Goal: Information Seeking & Learning: Learn about a topic

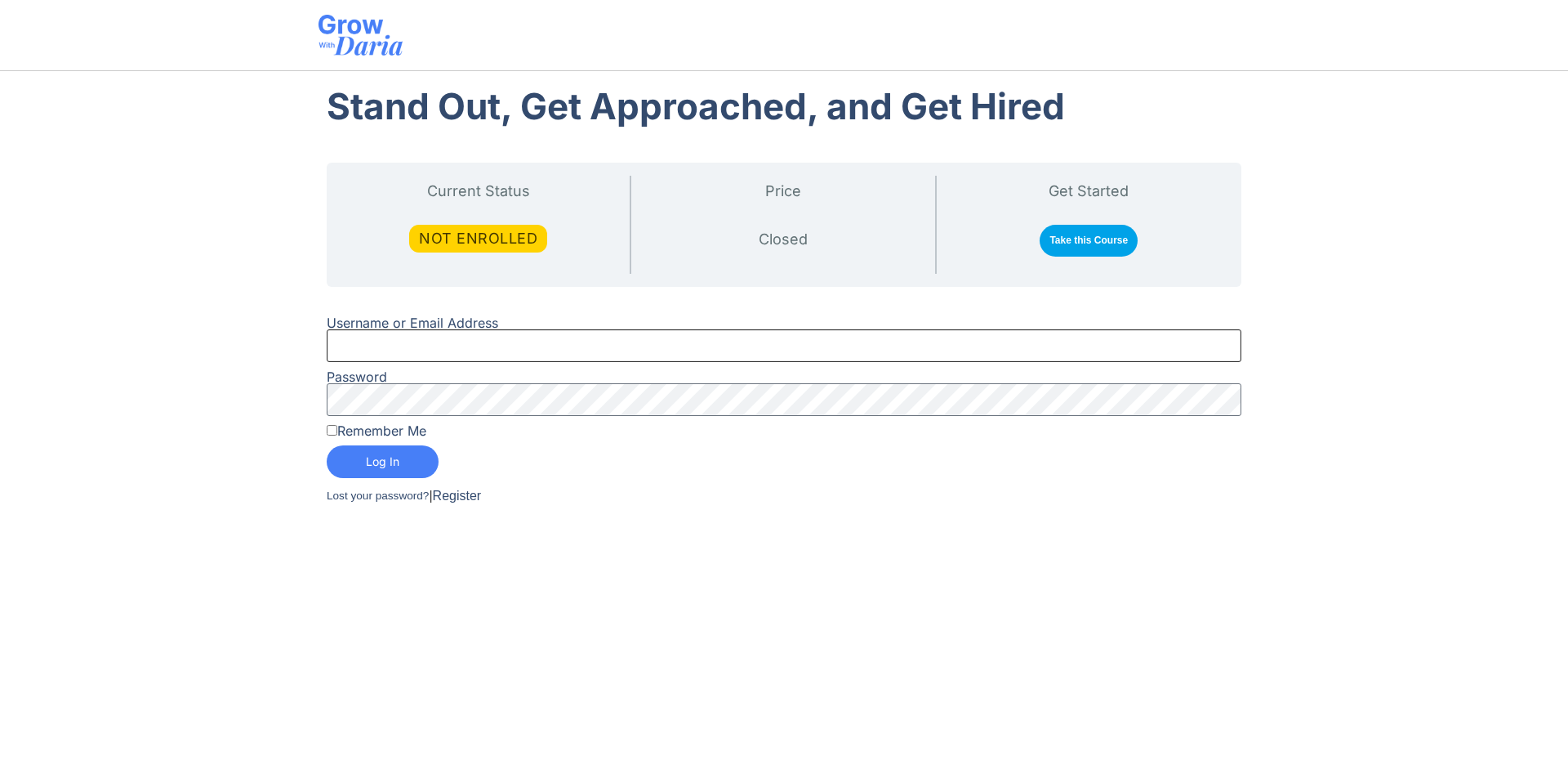
click at [426, 346] on input "Username or Email Address" at bounding box center [784, 346] width 915 height 33
type input "Mehdi.nadifi@gmail.com"
click at [409, 432] on label "Remember Me" at bounding box center [376, 431] width 99 height 13
click at [337, 432] on input "Remember Me" at bounding box center [331, 430] width 10 height 10
checkbox input "true"
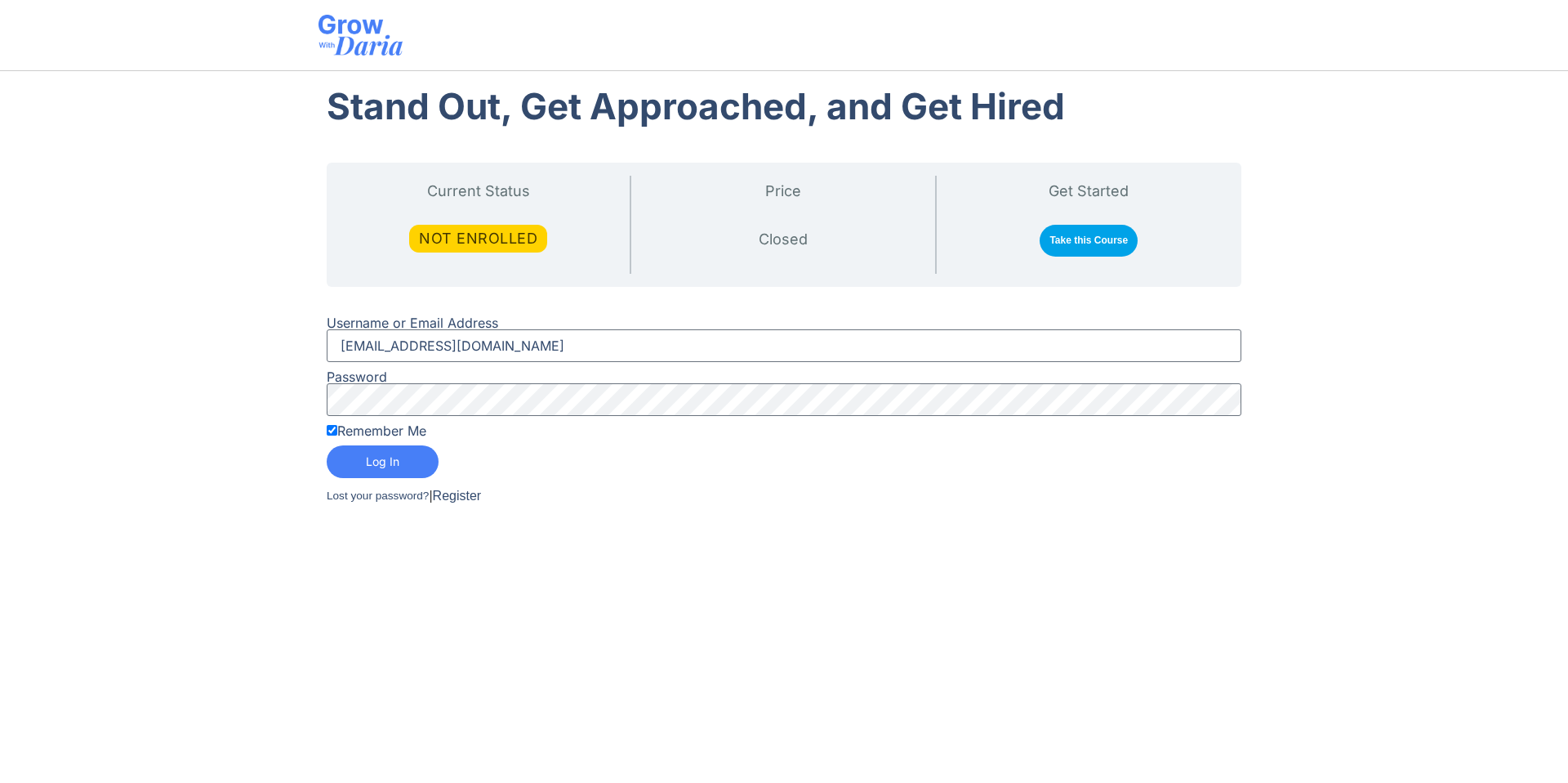
click at [403, 465] on button "Log In" at bounding box center [383, 462] width 112 height 33
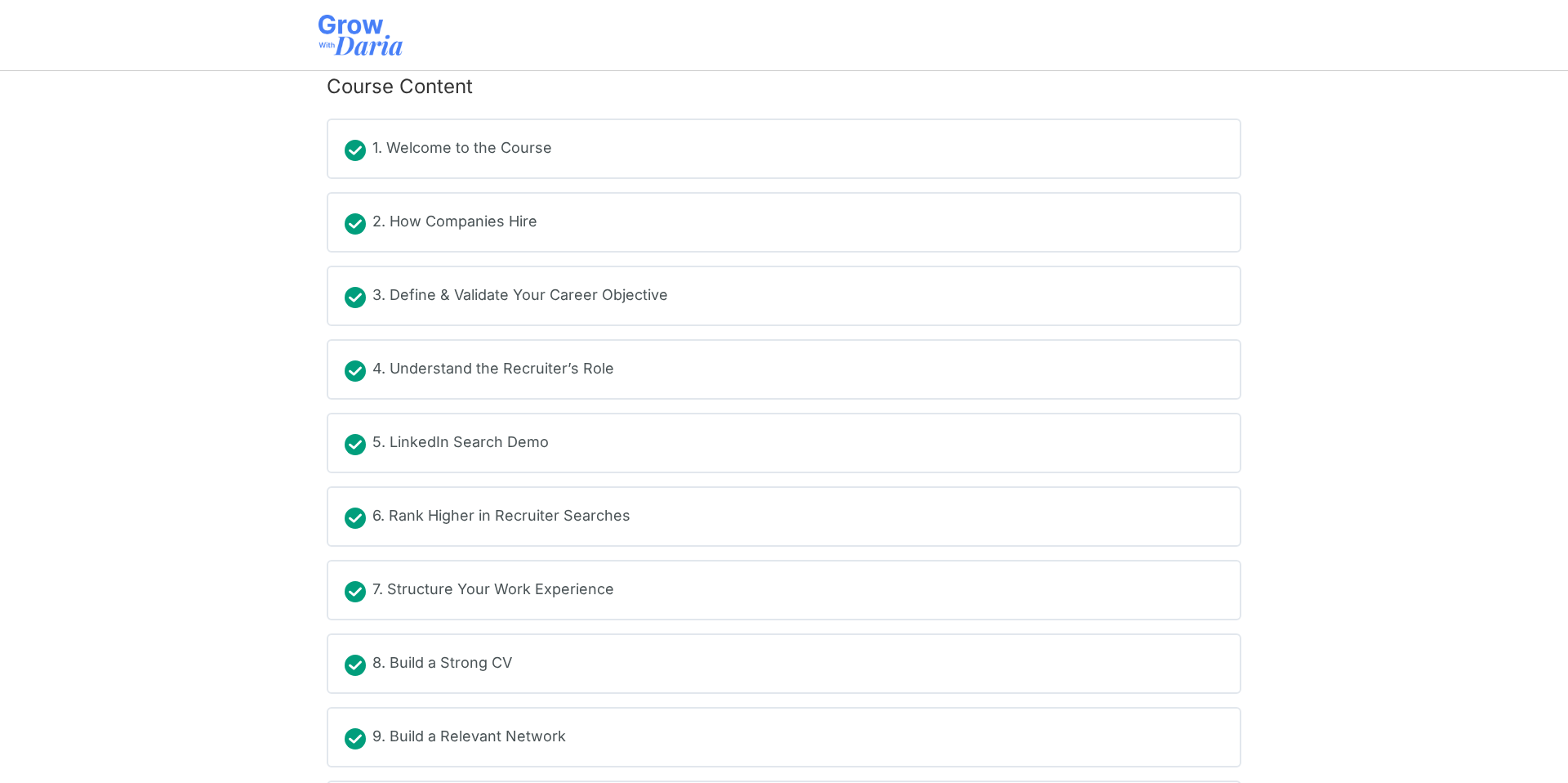
scroll to position [356, 0]
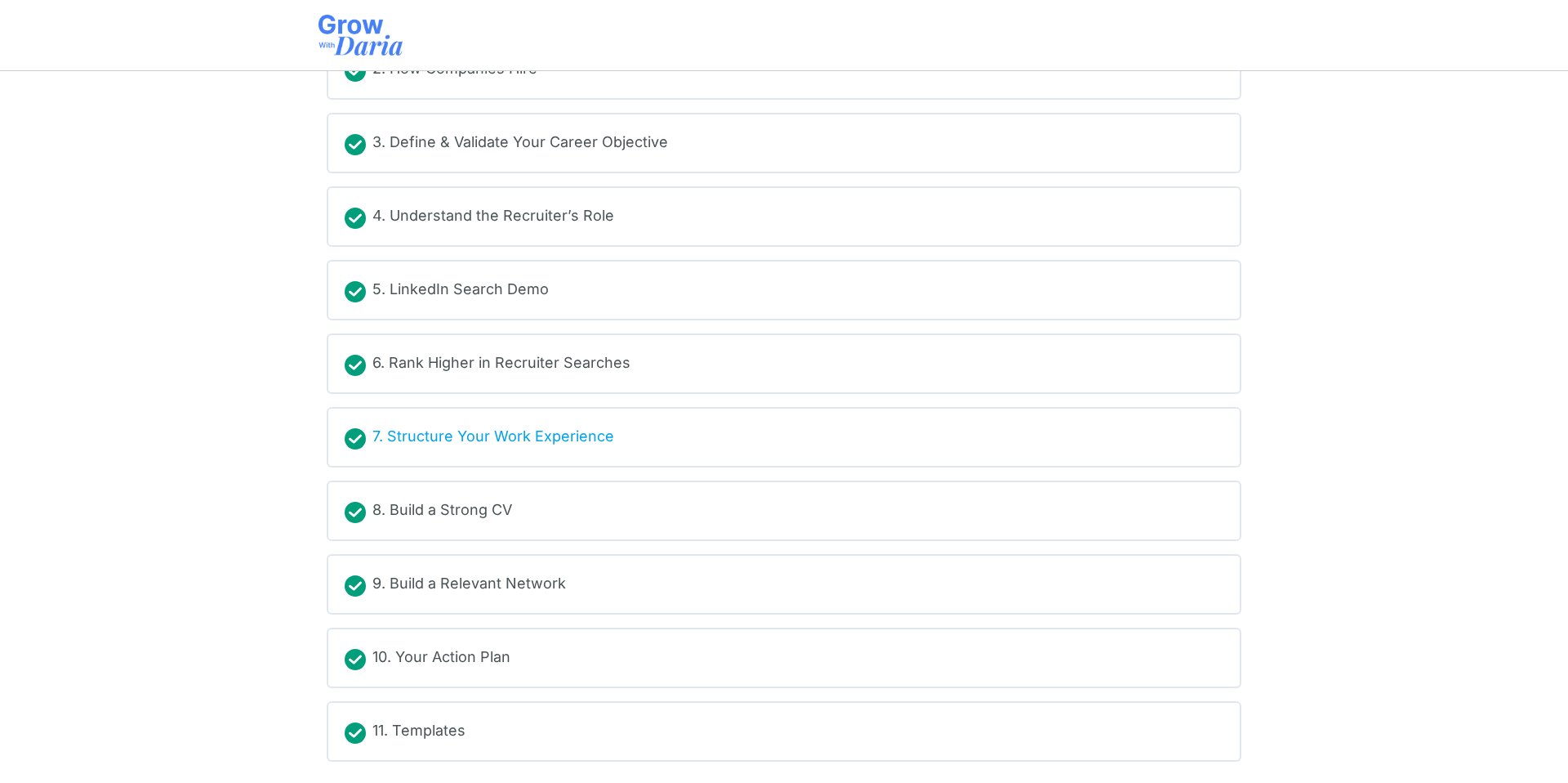
click at [557, 435] on div "7. Structure Your Work Experience" at bounding box center [493, 437] width 242 height 24
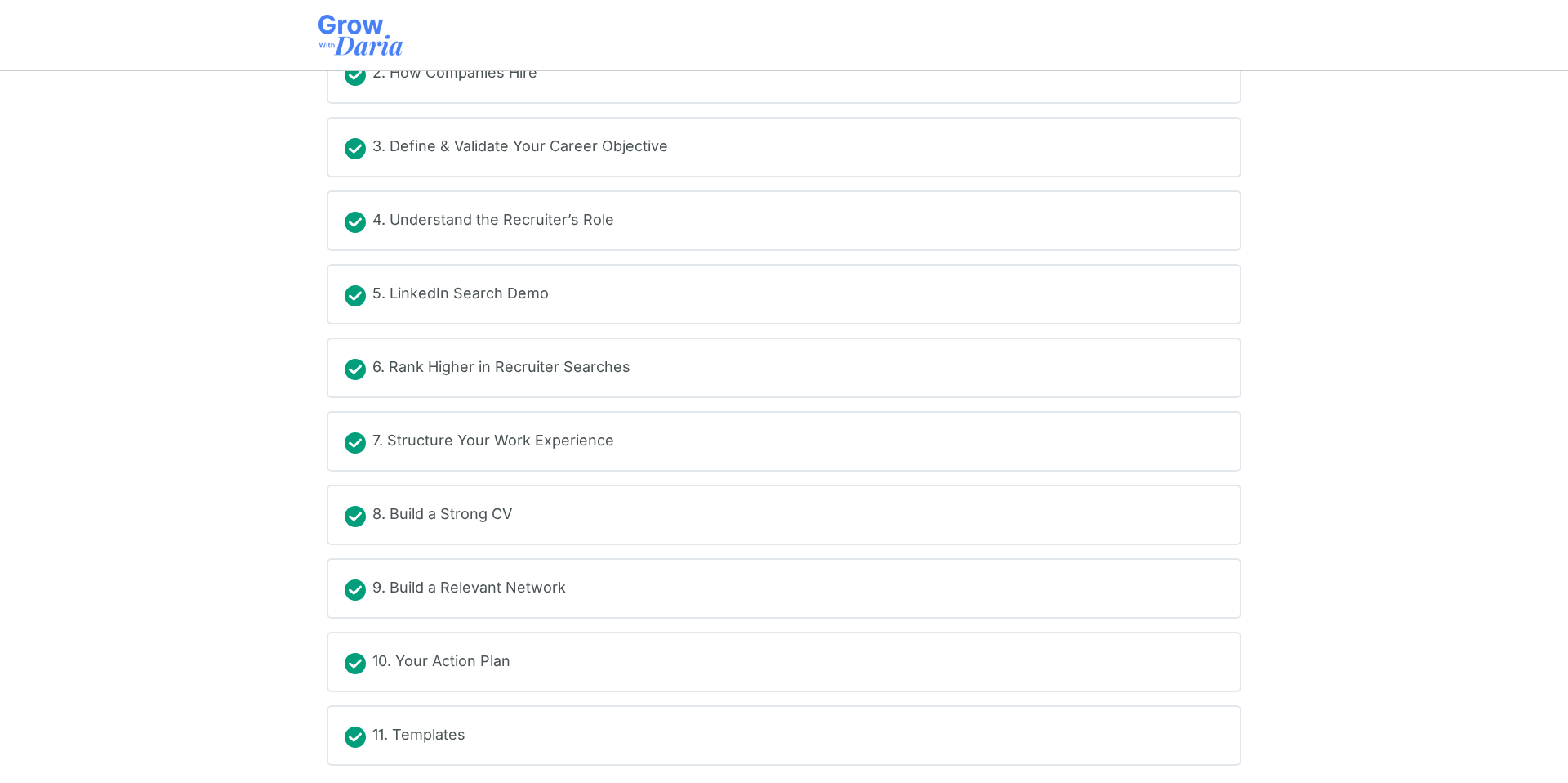
scroll to position [356, 0]
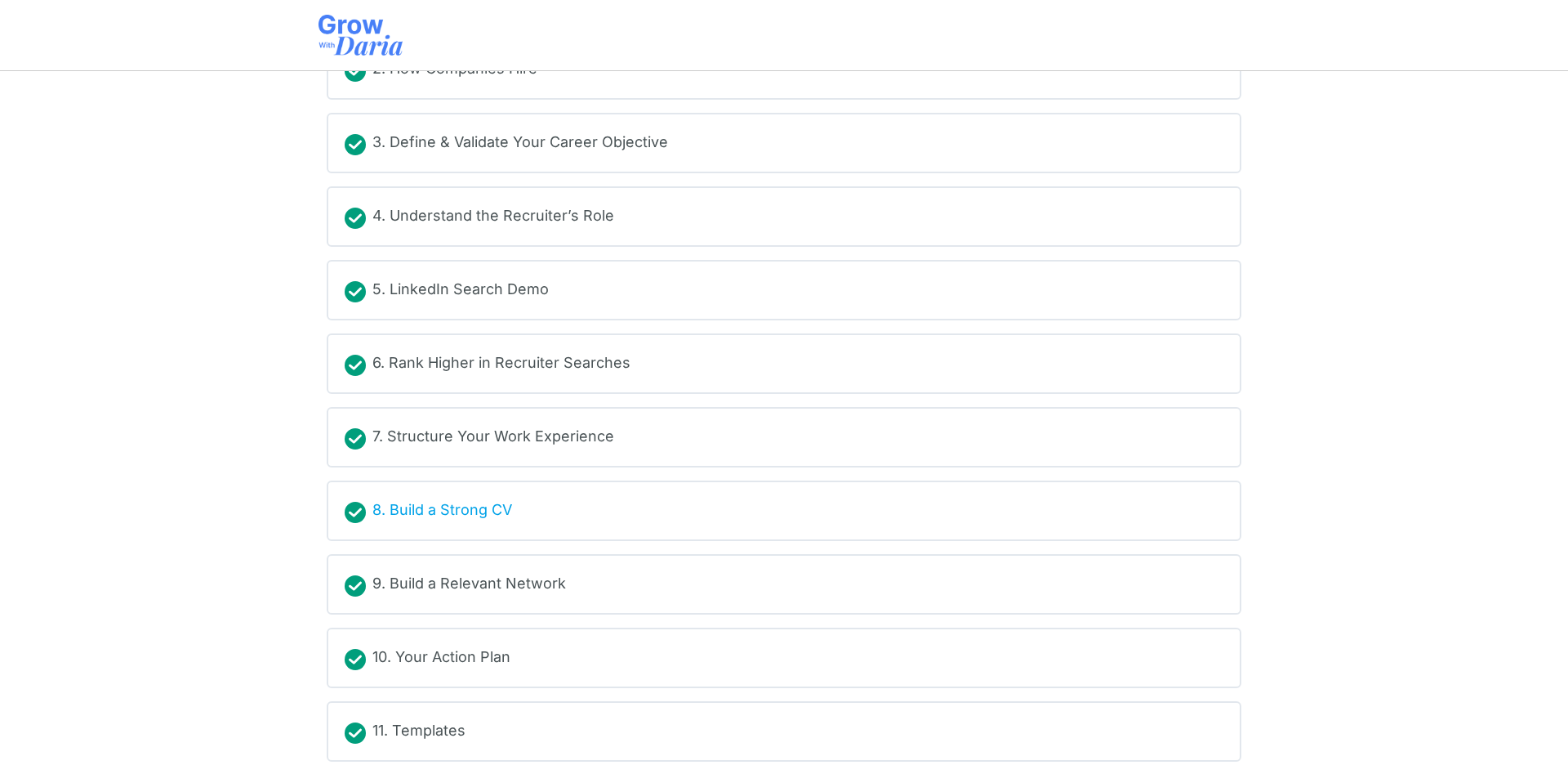
click at [481, 505] on div "8. Build a Strong CV" at bounding box center [442, 510] width 139 height 24
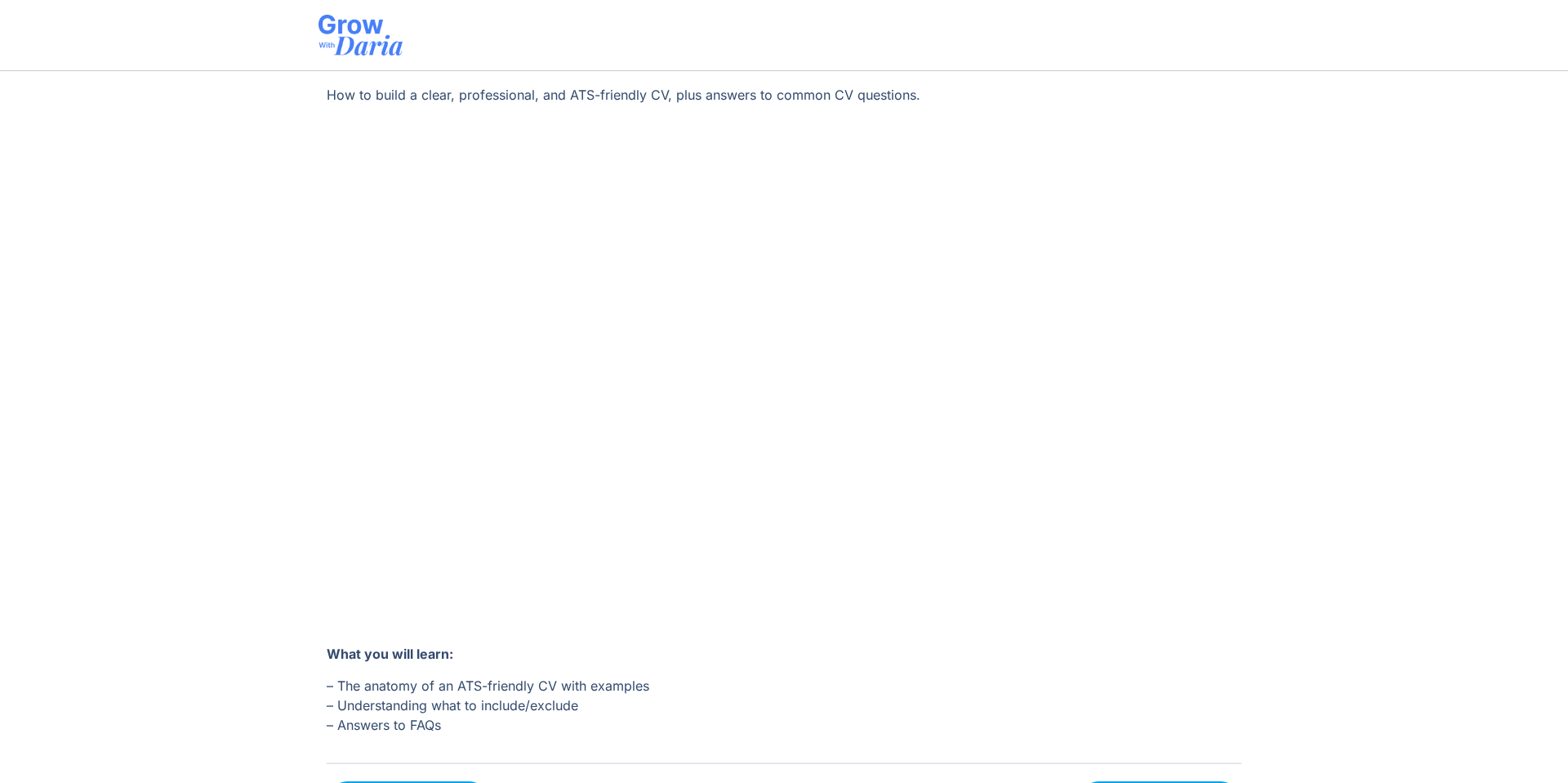
scroll to position [214, 0]
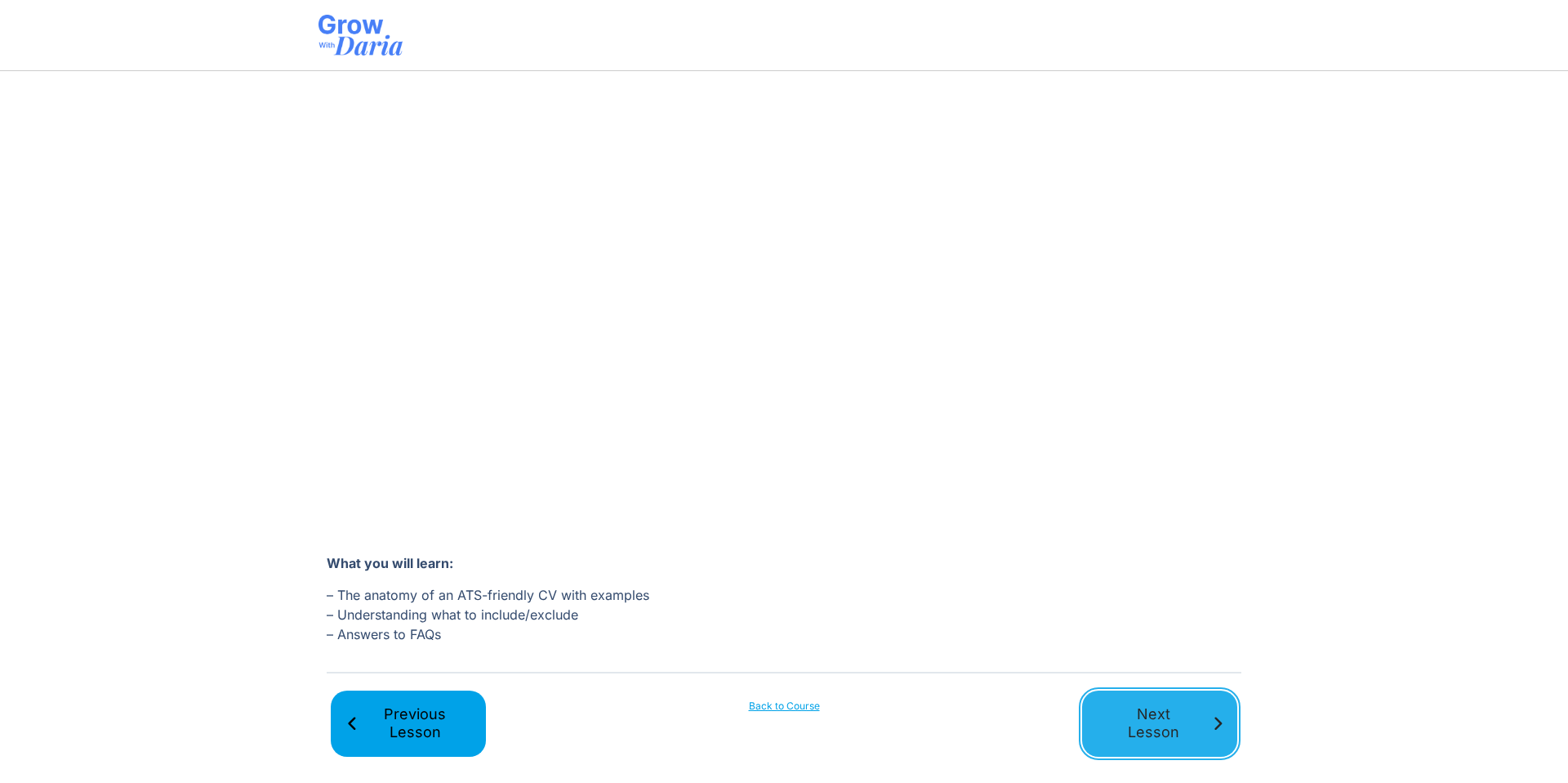
click at [1173, 718] on span "Next Lesson" at bounding box center [1153, 723] width 112 height 37
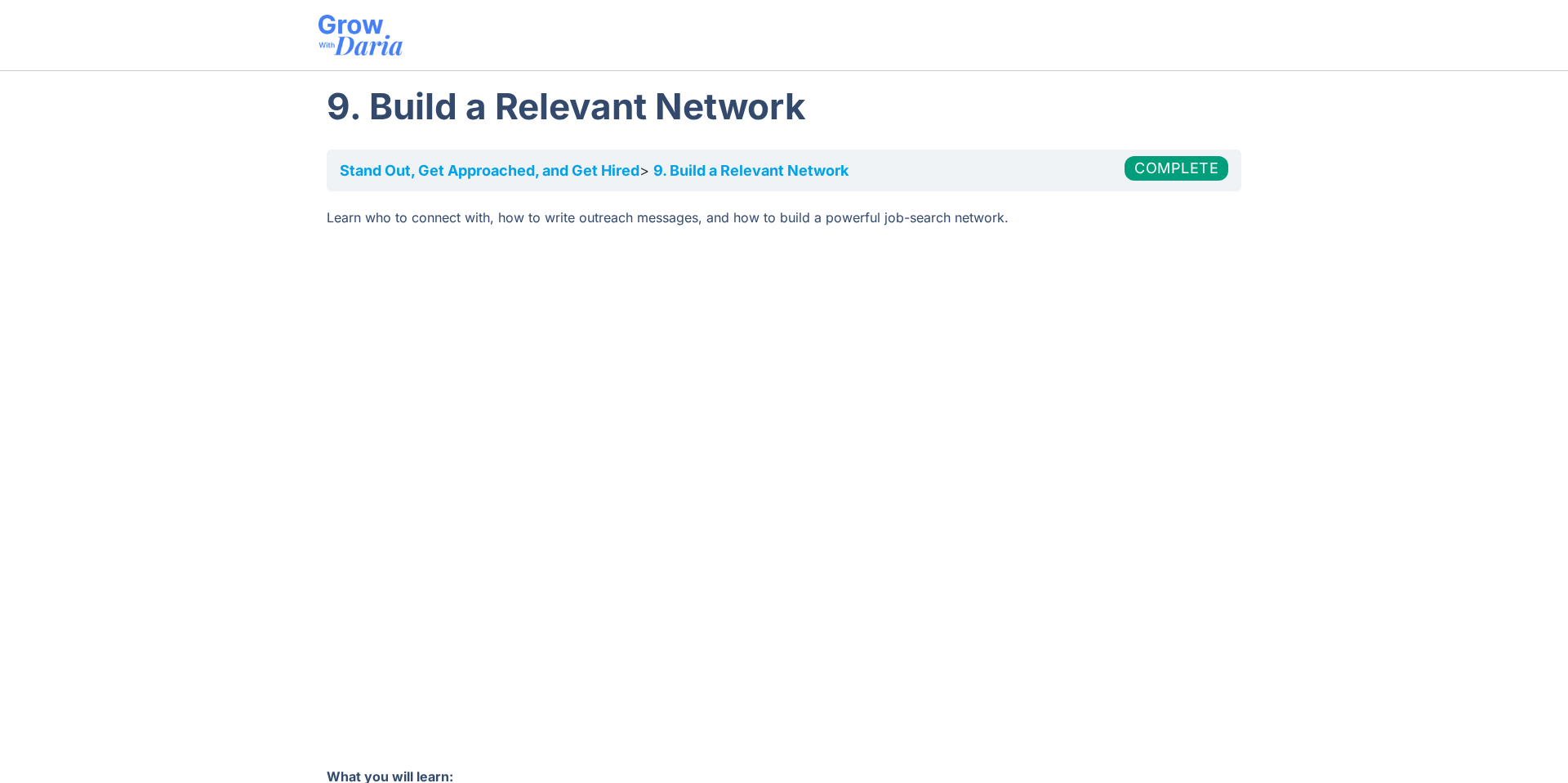
click at [606, 173] on link "Stand Out, Get Approached, and Get Hired​" at bounding box center [490, 170] width 300 height 17
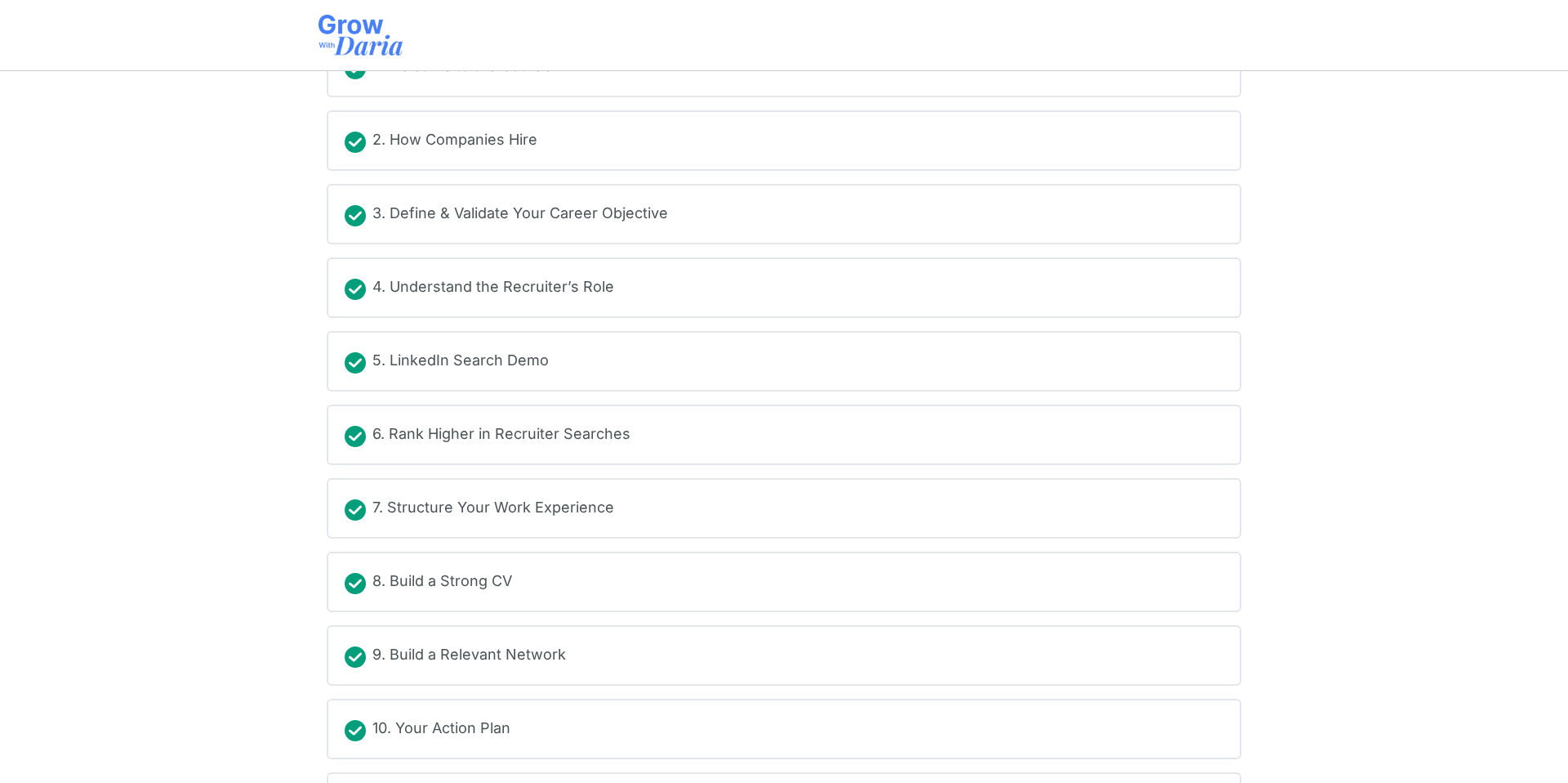
scroll to position [288, 0]
click at [625, 222] on div "3. Define & Validate Your Career Objective" at bounding box center [784, 211] width 879 height 24
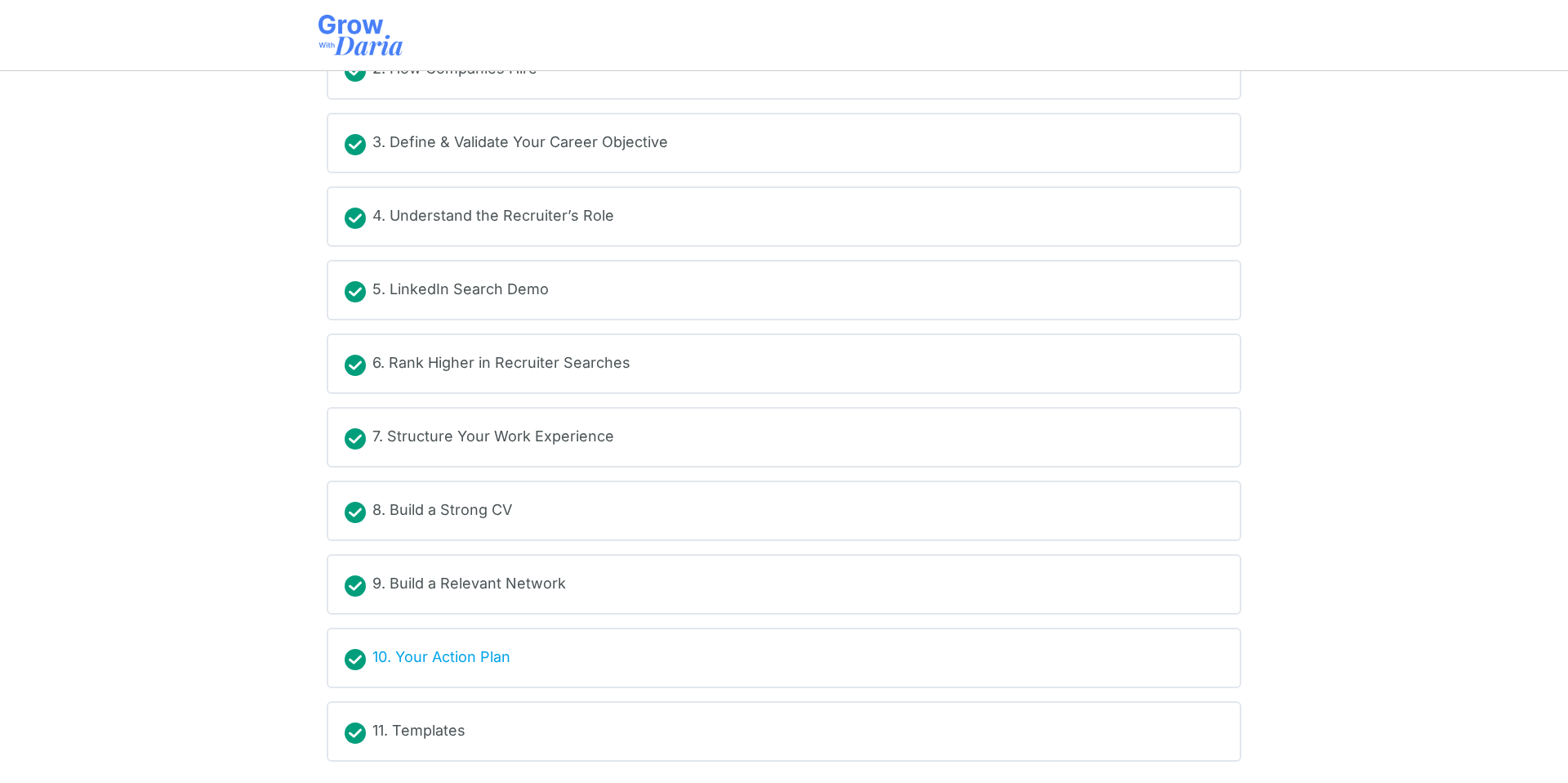
click at [471, 653] on div "10. Your Action Plan" at bounding box center [441, 657] width 138 height 24
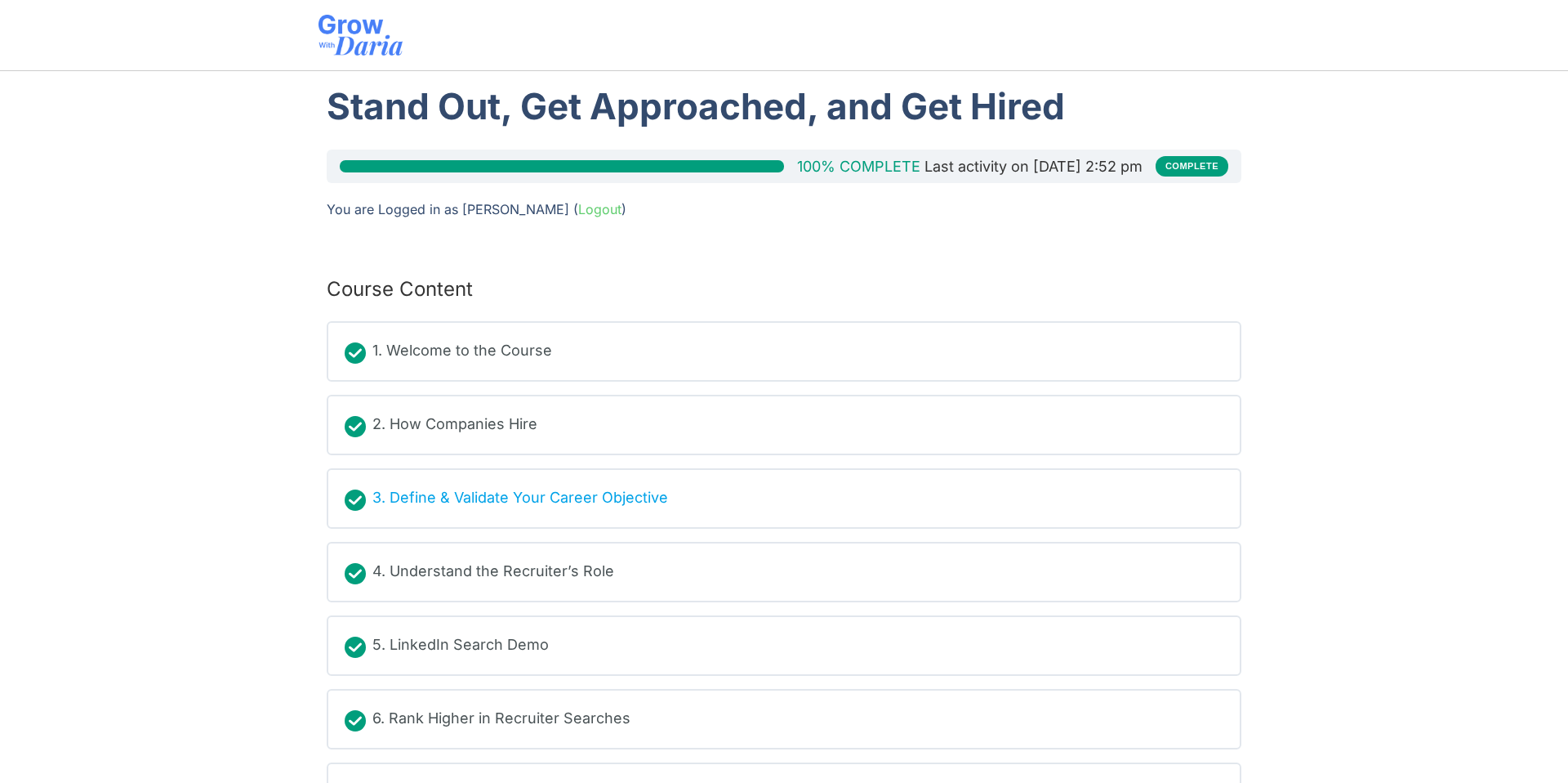
click at [479, 497] on div "3. Define & Validate Your Career Objective" at bounding box center [520, 498] width 296 height 24
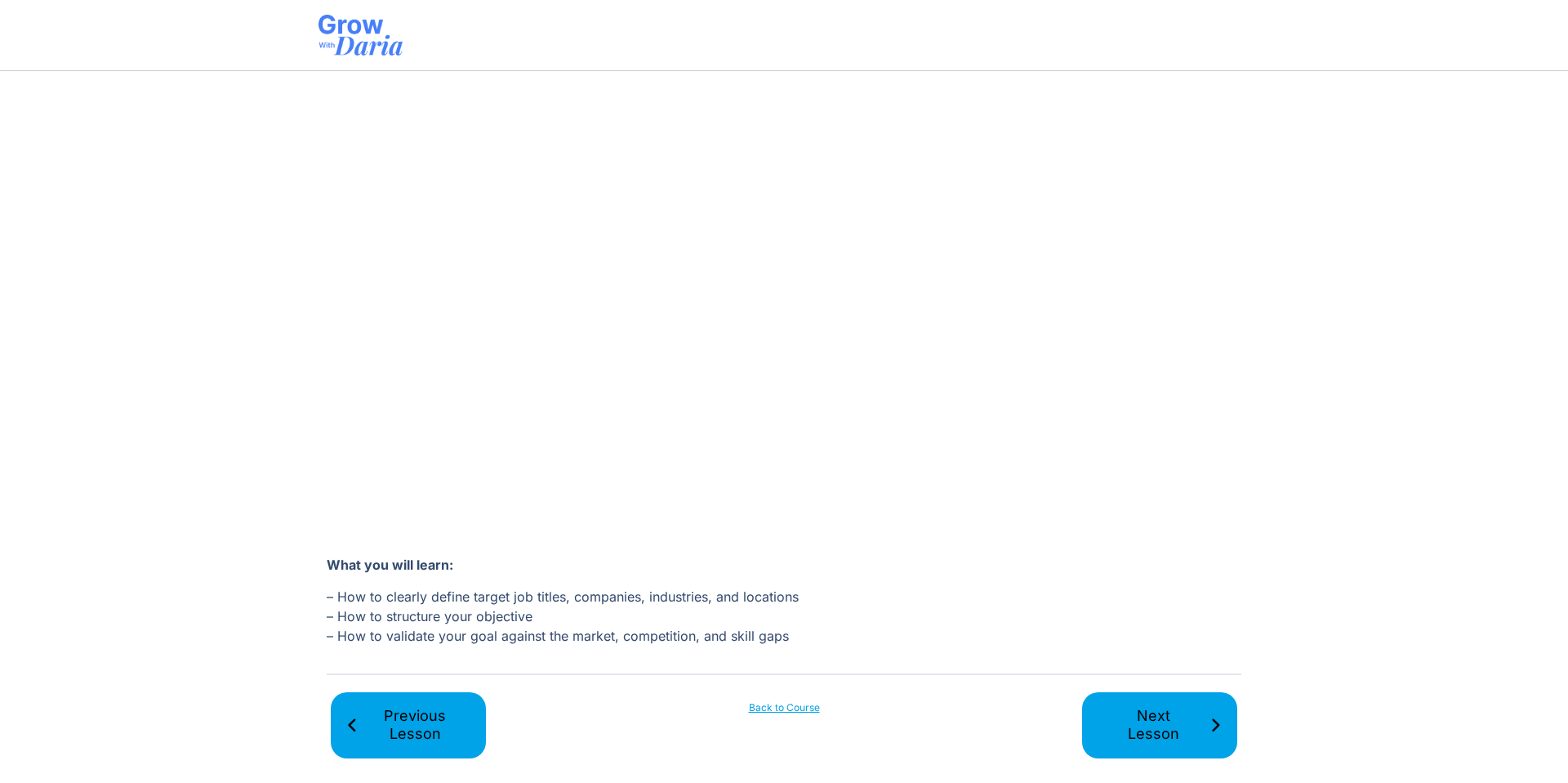
scroll to position [214, 0]
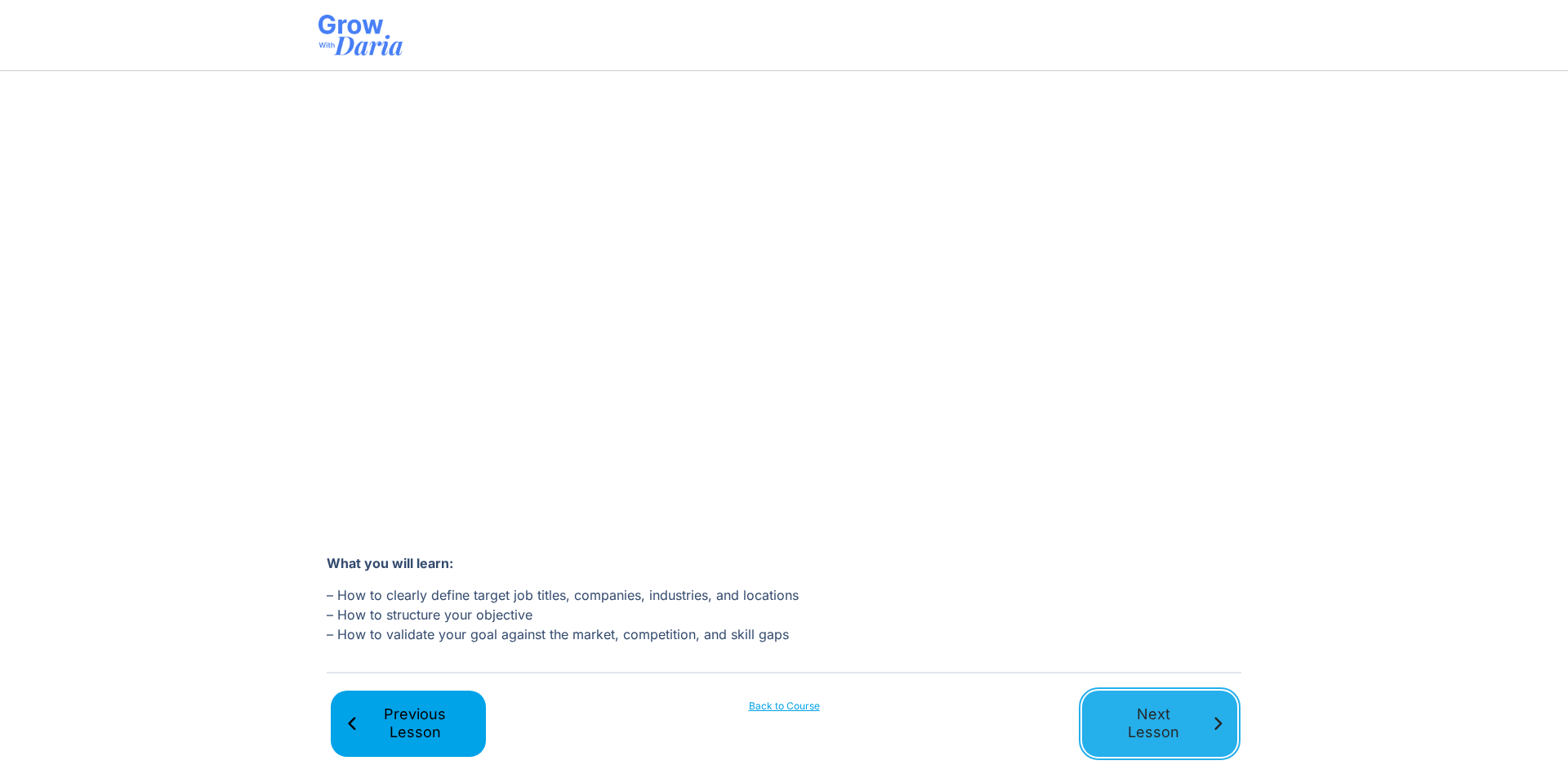
click at [1147, 735] on span "Next Lesson" at bounding box center [1153, 723] width 112 height 37
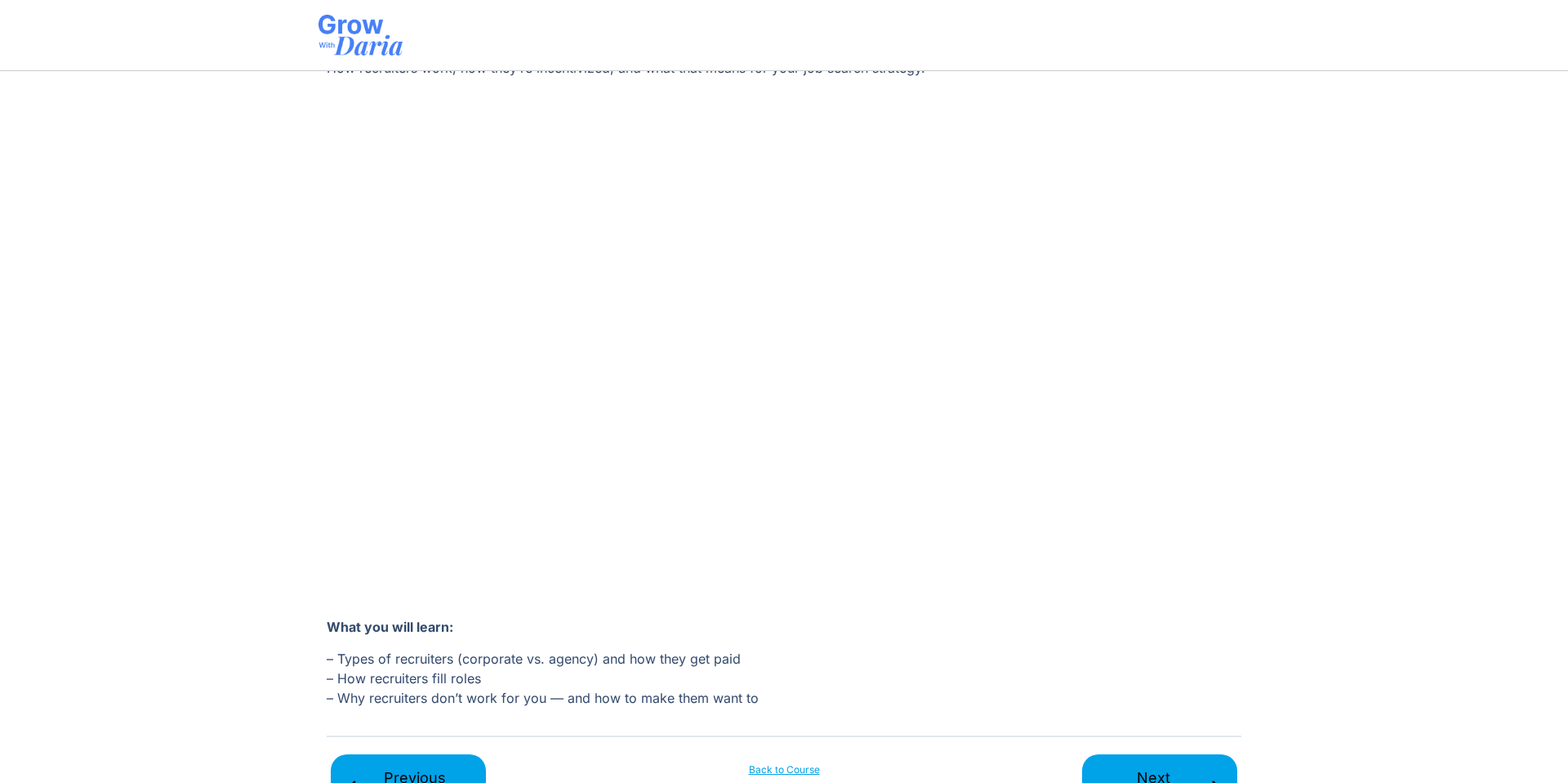
scroll to position [214, 0]
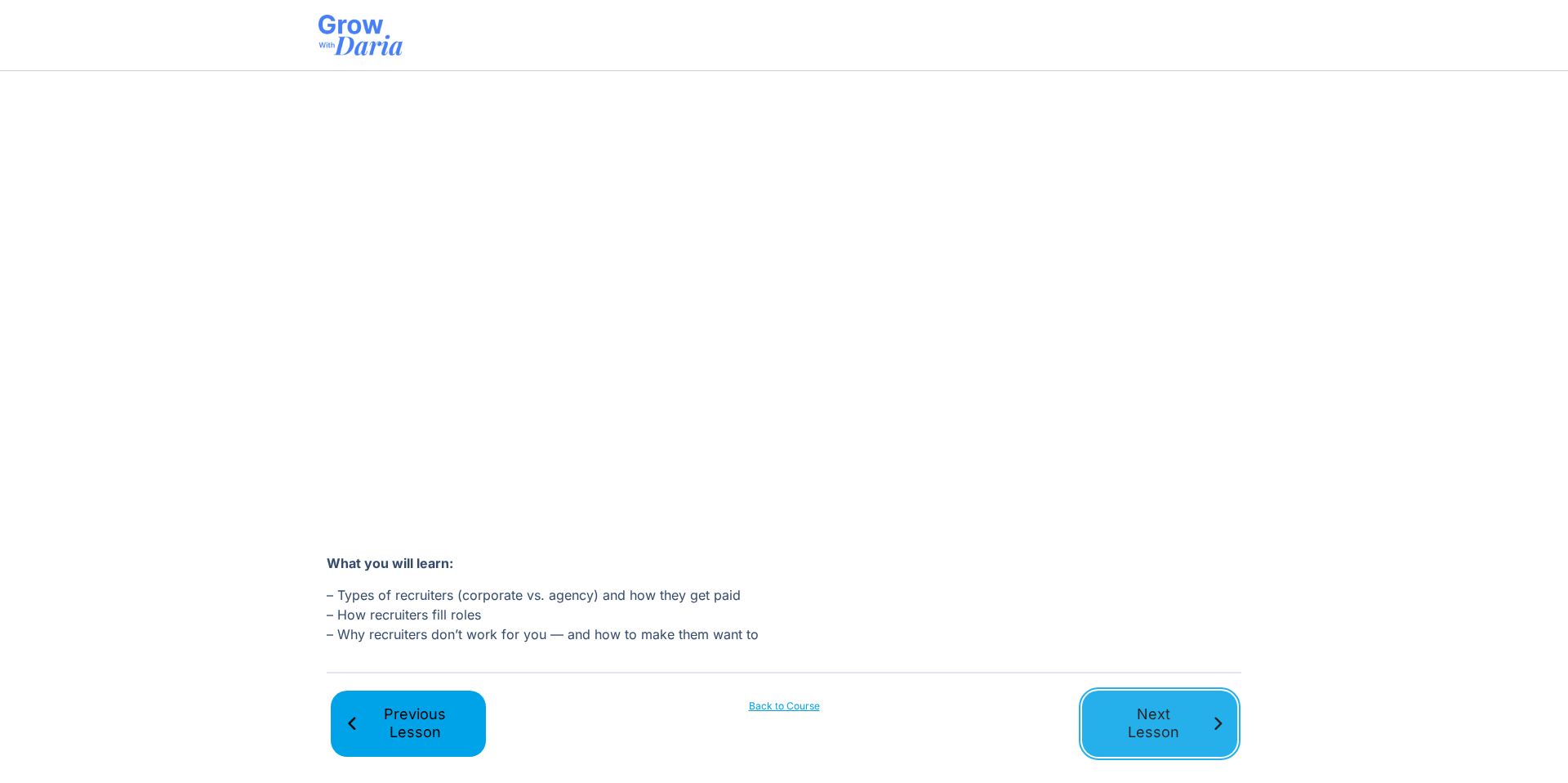
click at [1137, 717] on span "Next Lesson" at bounding box center [1153, 723] width 112 height 37
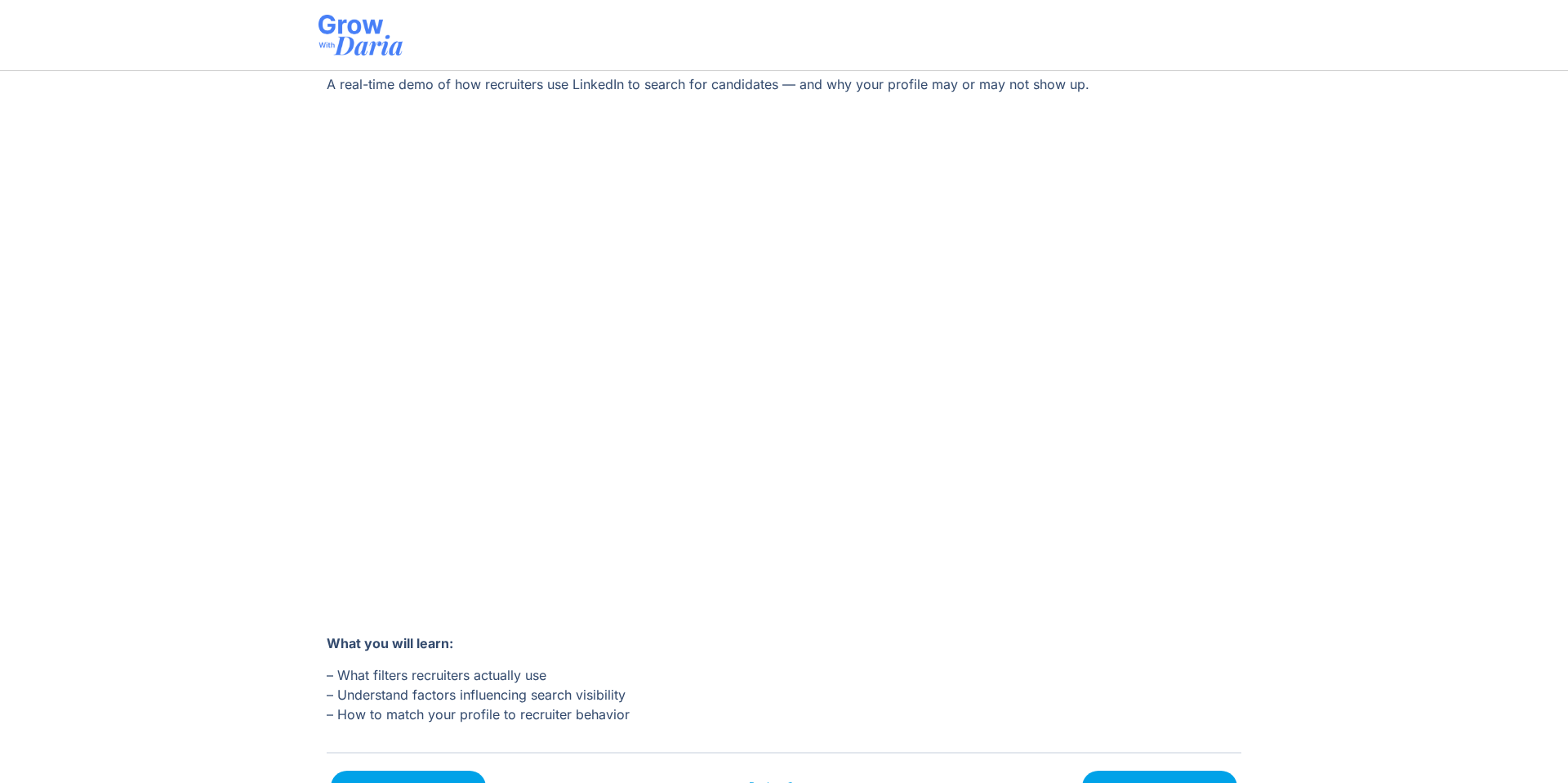
scroll to position [214, 0]
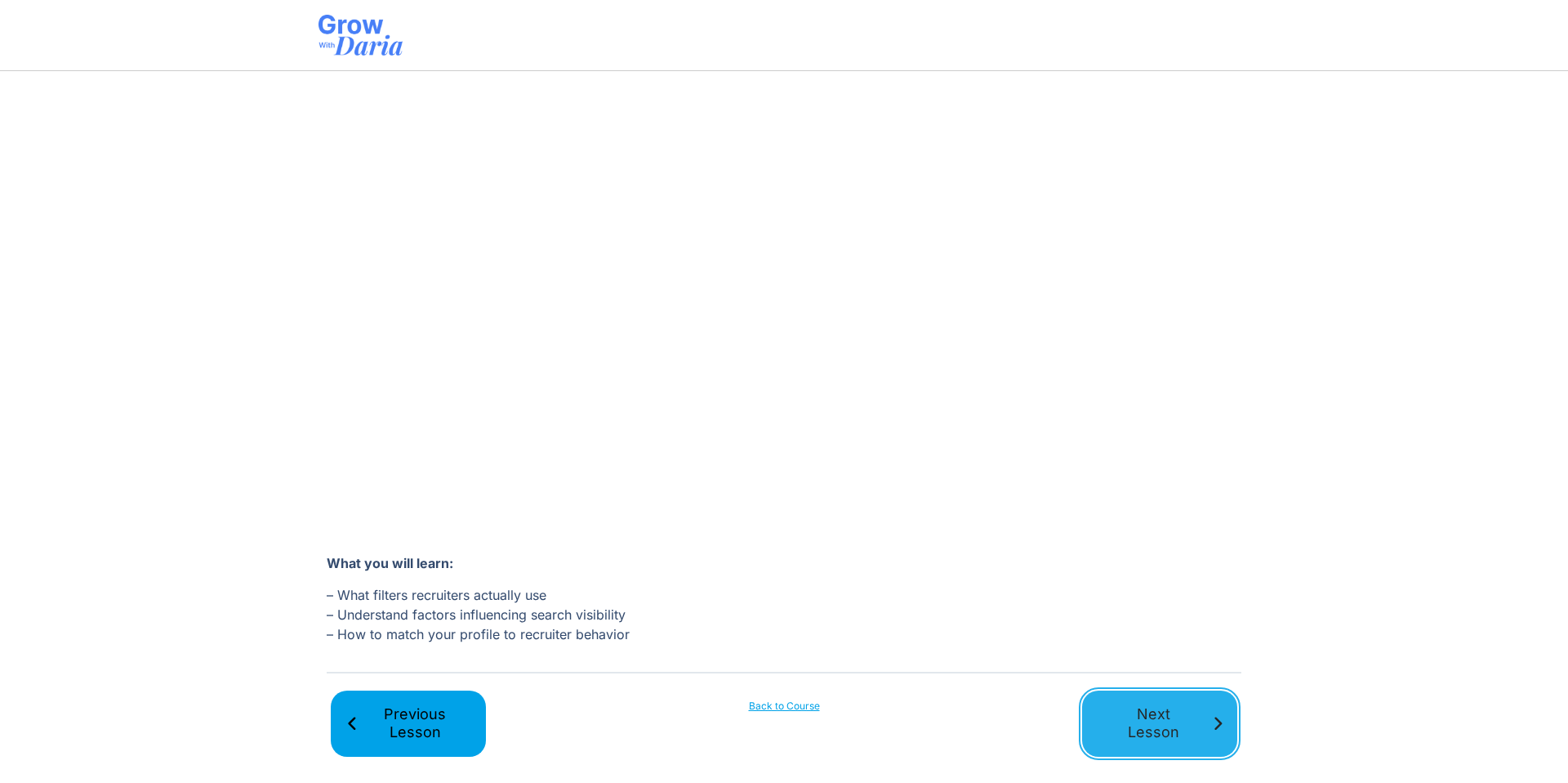
click at [1146, 721] on span "Next Lesson" at bounding box center [1153, 723] width 112 height 37
